Goal: Navigation & Orientation: Find specific page/section

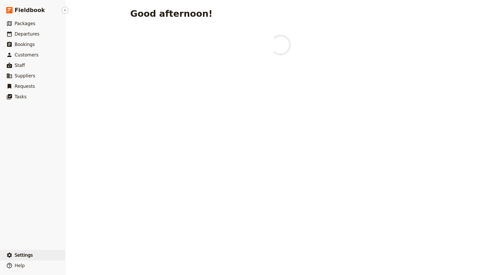
click at [29, 250] on button "​ Settings" at bounding box center [32, 255] width 65 height 10
click at [43, 222] on ul "​ Packages ​ Departures ​ Bookings ​ Customers ​ Staff ​ Suppliers ​ Requests ​…" at bounding box center [32, 132] width 65 height 229
click at [36, 252] on button "​ Settings" at bounding box center [32, 255] width 65 height 10
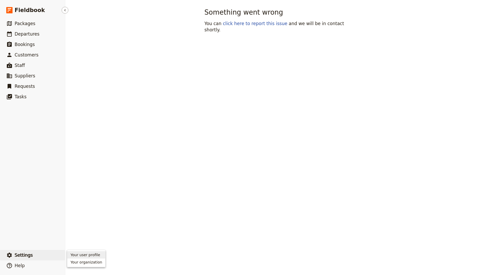
click at [42, 255] on button "​ Settings" at bounding box center [32, 255] width 65 height 10
click at [42, 255] on ul "​ Packages ​ Departures ​ Bookings ​ Customers ​ Staff ​ Suppliers ​ Requests ​…" at bounding box center [32, 138] width 65 height 240
